Goal: Task Accomplishment & Management: Complete application form

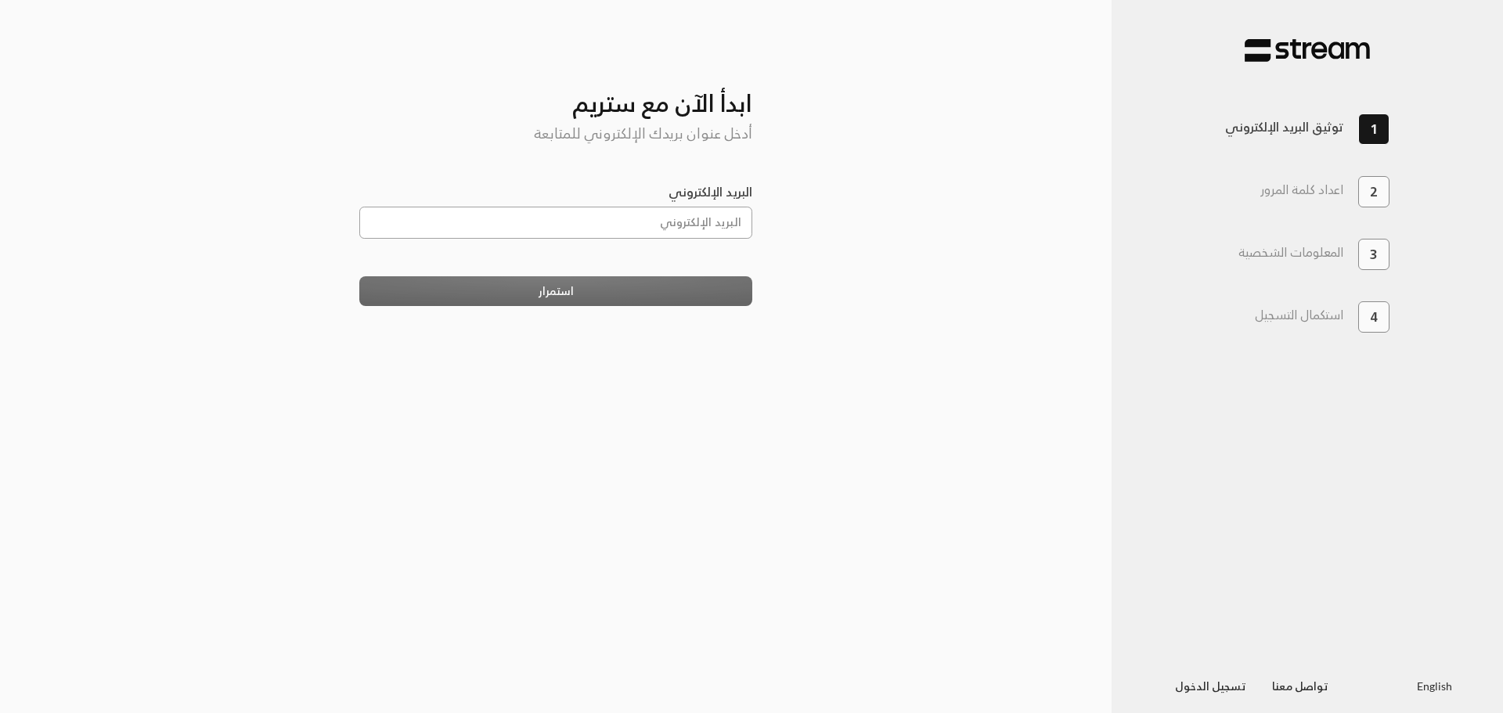
click at [628, 238] on input "البريد الإلكتروني" at bounding box center [556, 223] width 394 height 32
type input "[EMAIL_ADDRESS][DOMAIN_NAME]"
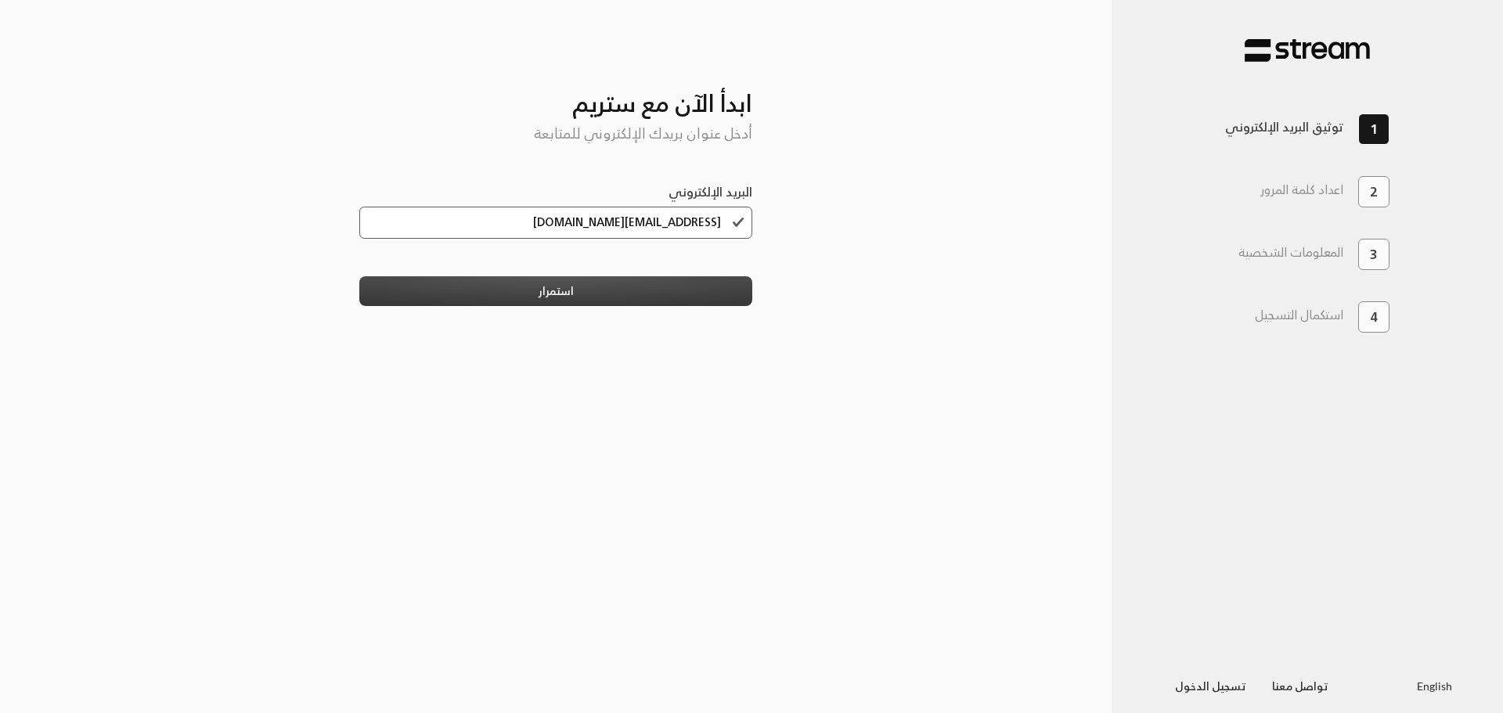
click at [615, 297] on button "استمرار" at bounding box center [556, 290] width 394 height 29
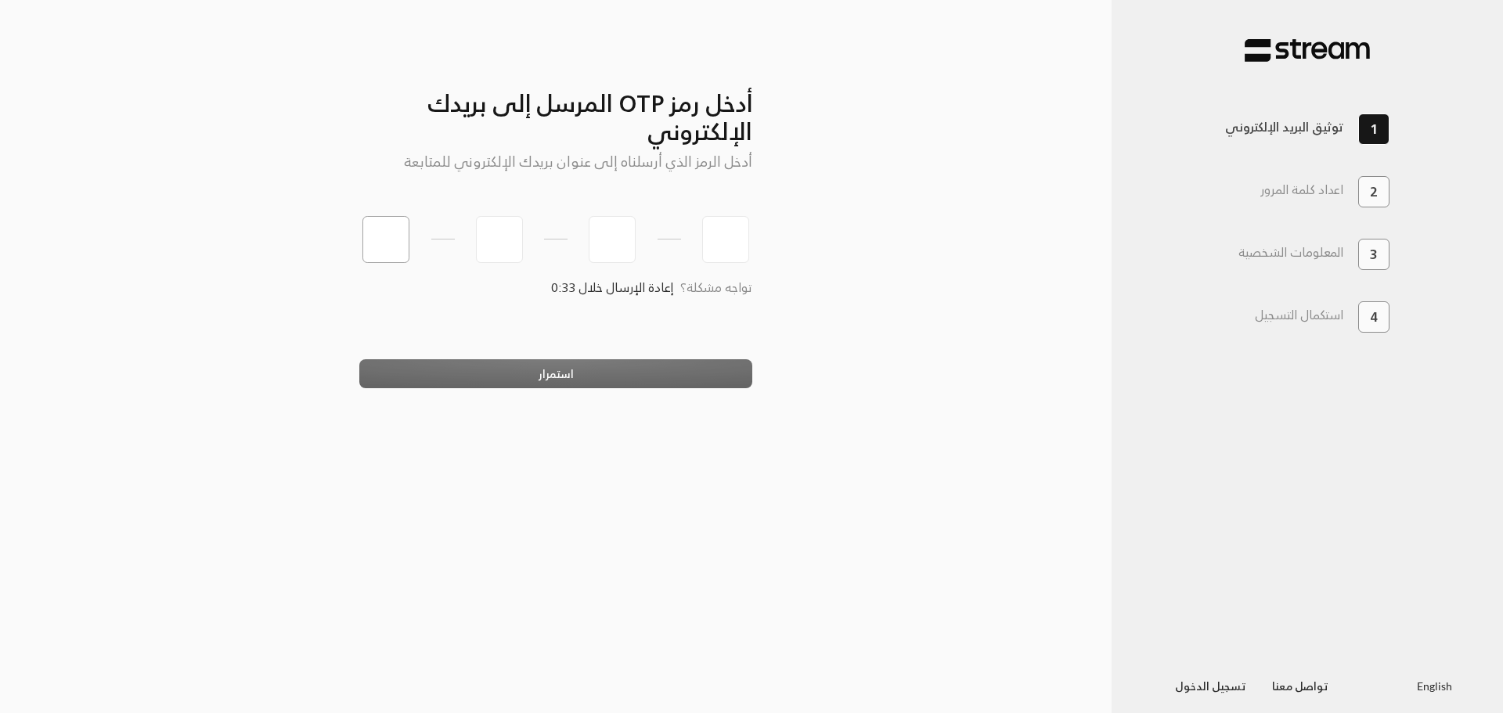
type input "0"
type input "8"
type input "2"
type input "9"
click at [532, 372] on button "استمرار" at bounding box center [556, 373] width 394 height 29
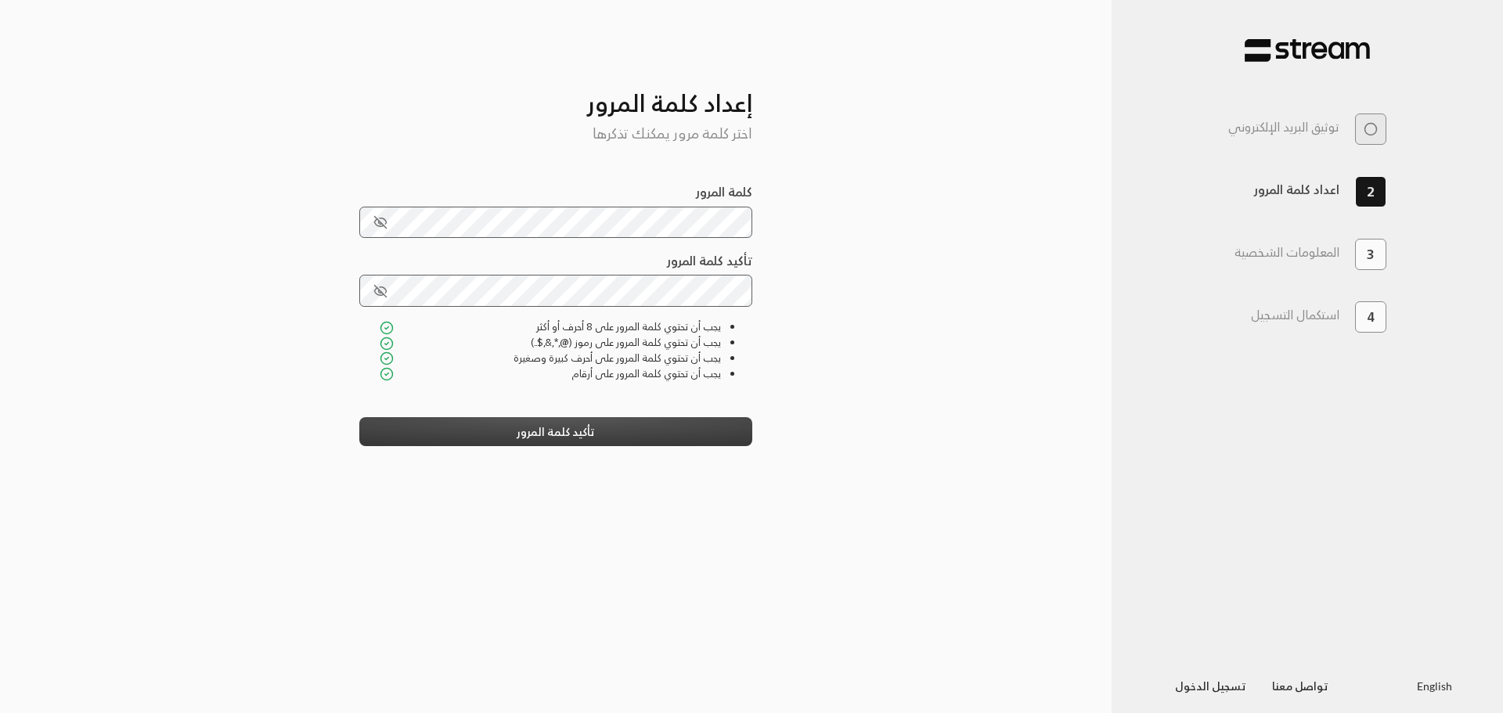
click at [656, 441] on button "تأكيد كلمة المرور" at bounding box center [556, 431] width 394 height 29
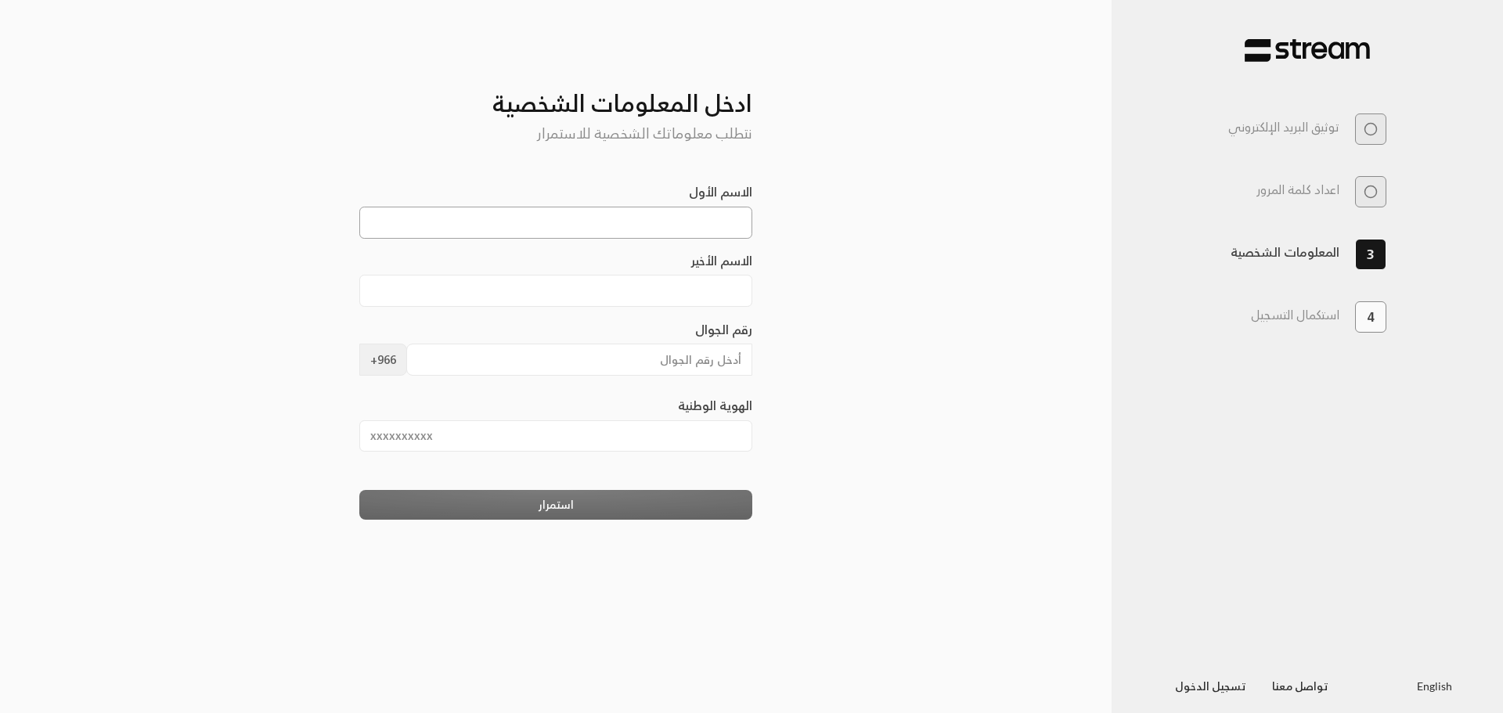
click at [694, 236] on input "الاسم الأول" at bounding box center [556, 223] width 394 height 32
type input "[DEMOGRAPHIC_DATA]"
type input "Almuhawwis"
click at [699, 363] on input "رقم الجوال" at bounding box center [579, 360] width 347 height 32
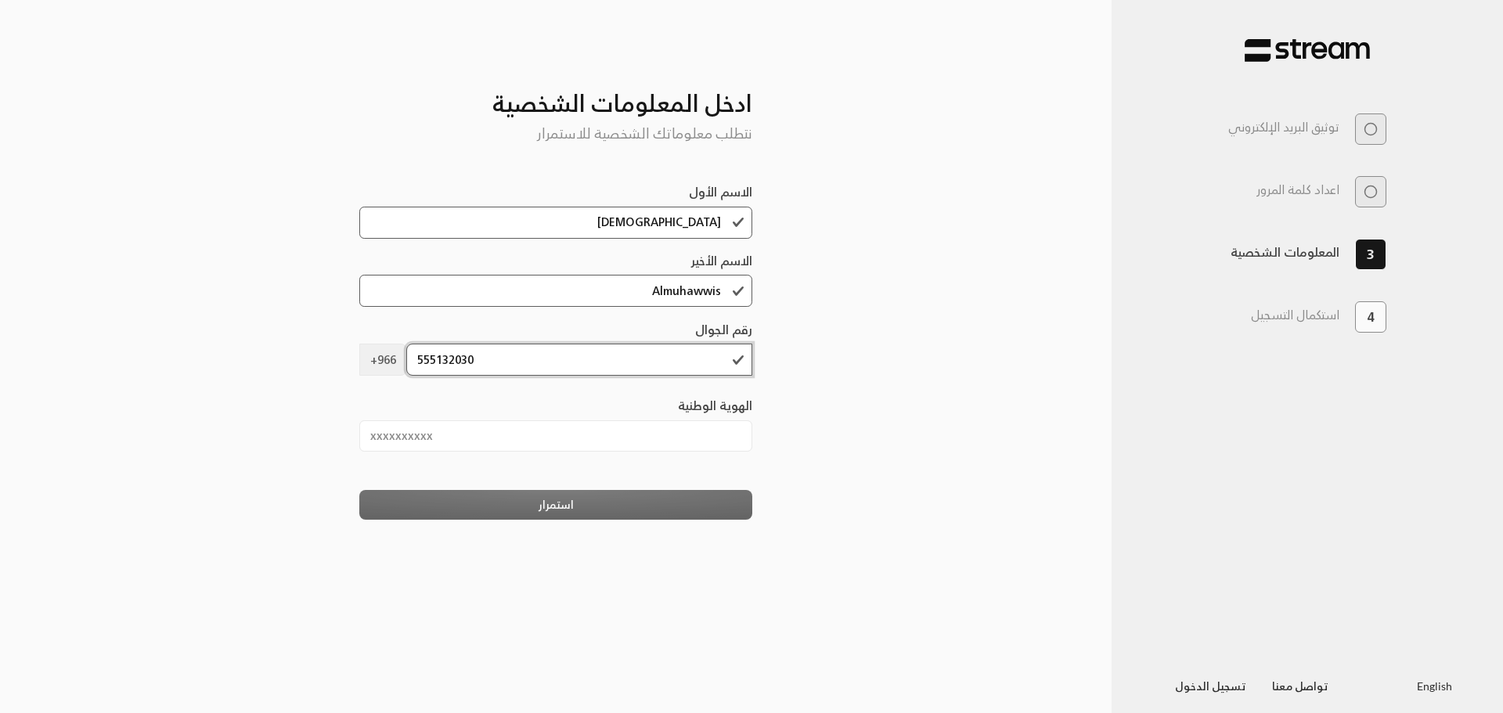
type input "555132030"
click at [609, 442] on input "الهوية الوطنية" at bounding box center [556, 436] width 394 height 32
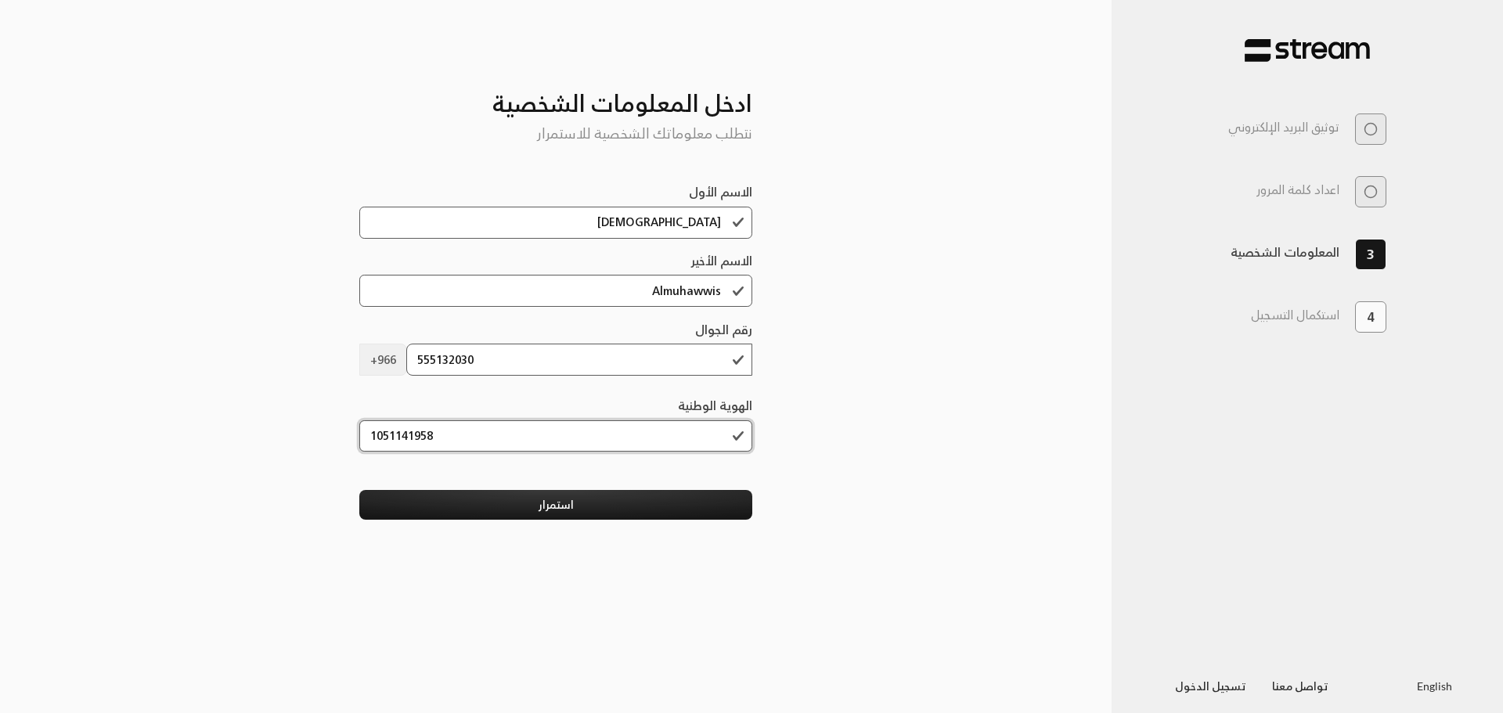
type input "1051141958"
click at [834, 408] on div "أدخل رمز OTP المرسل إلى بريدك الإلكتروني أدخل الرمز الذي أرسلناه إلى عنوان بريد…" at bounding box center [556, 357] width 1112 height 662
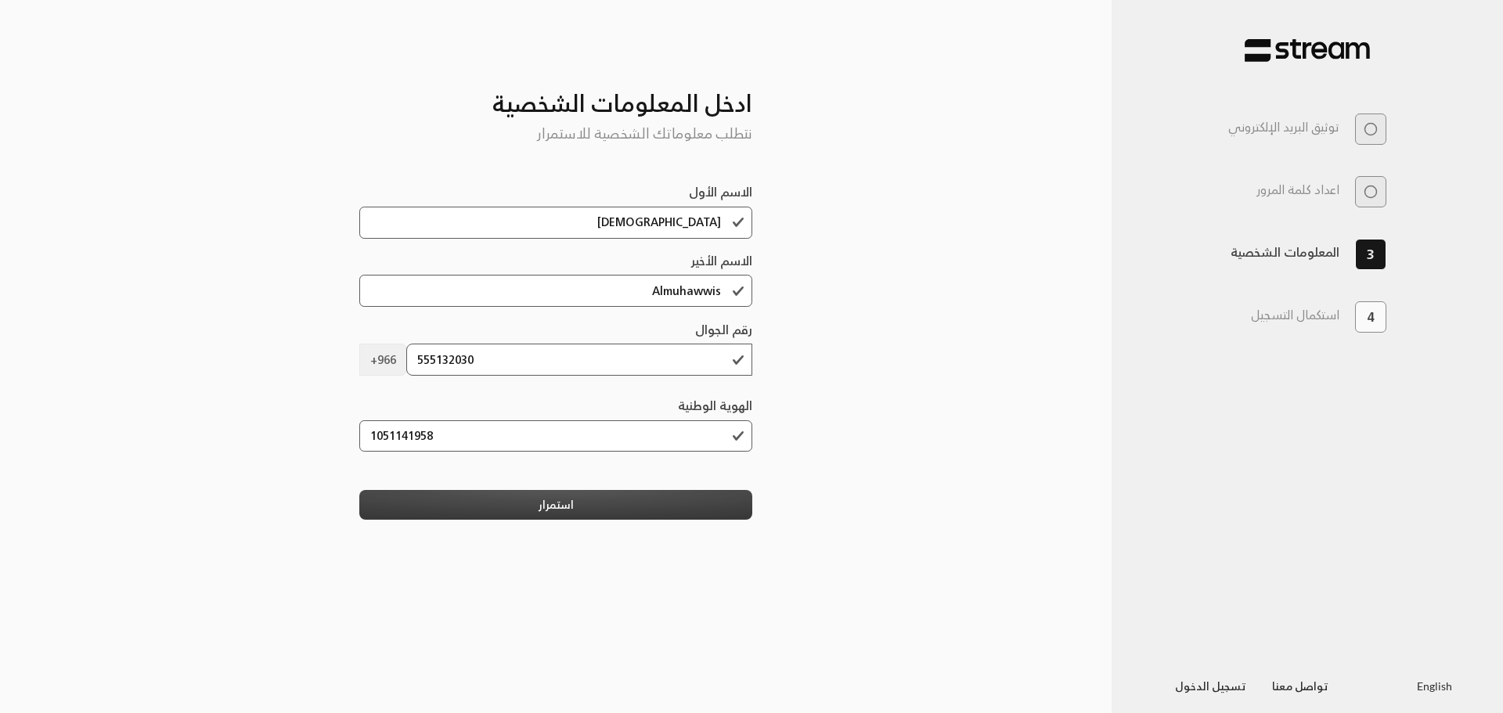
click at [494, 514] on button "استمرار" at bounding box center [556, 504] width 394 height 29
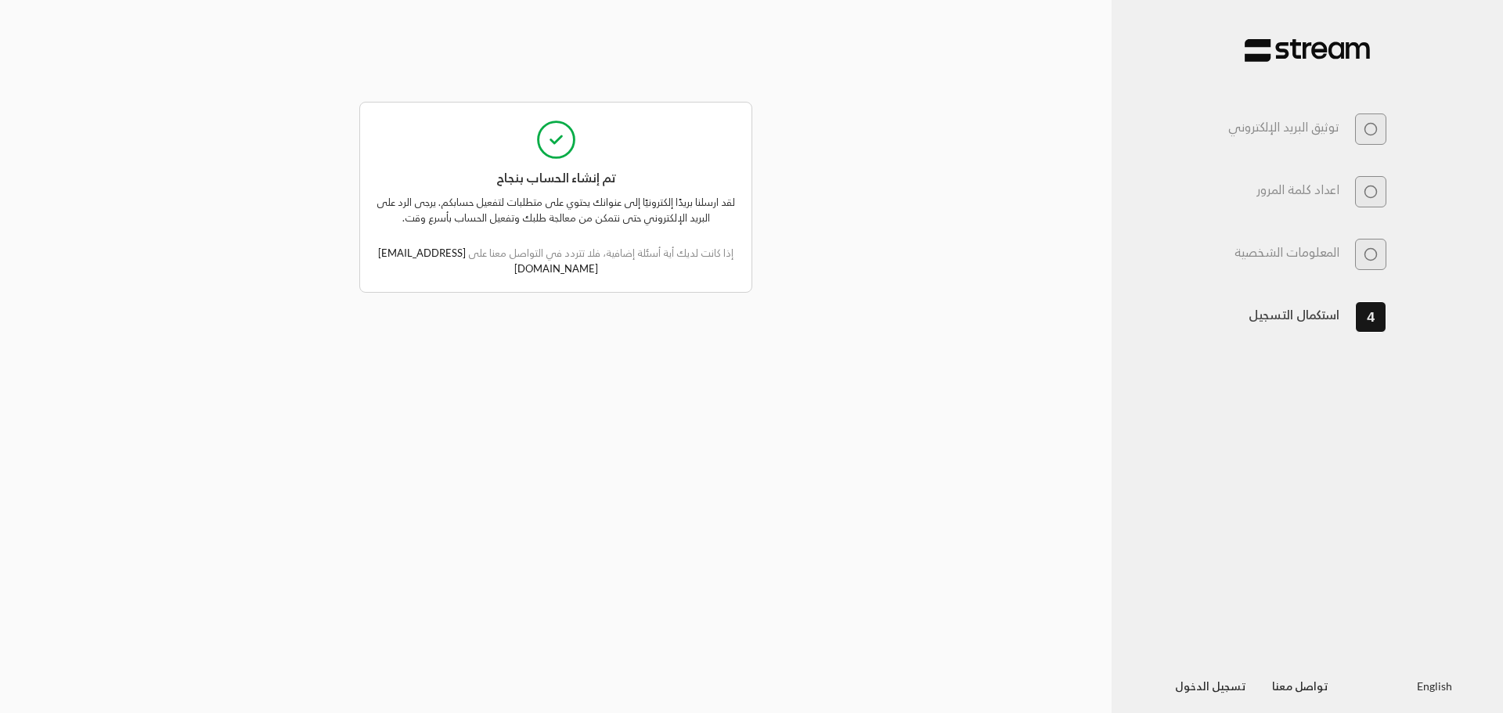
click at [957, 420] on div "أدخل رمز OTP المرسل إلى بريدك الإلكتروني أدخل الرمز الذي أرسلناه إلى عنوان بريد…" at bounding box center [556, 357] width 1112 height 662
click at [1346, 44] on img at bounding box center [1307, 50] width 125 height 24
